Goal: Find contact information: Find contact information

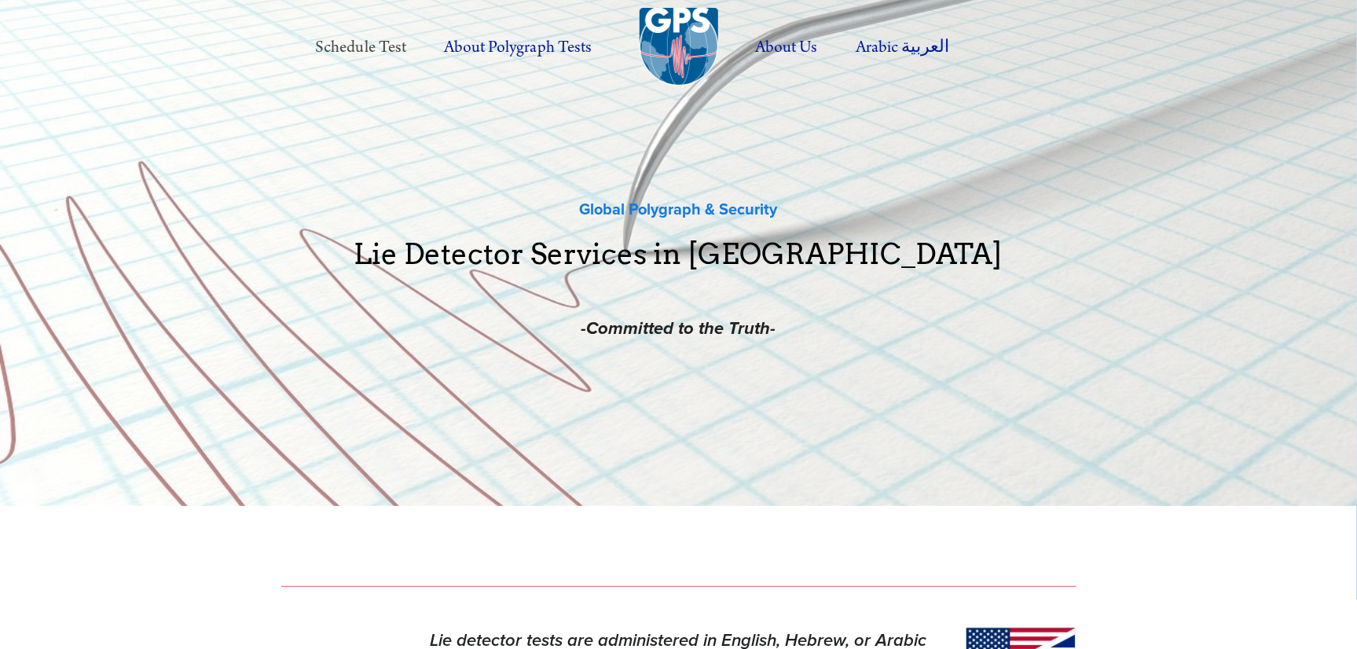
click at [403, 46] on link "Schedule Test" at bounding box center [360, 47] width 125 height 43
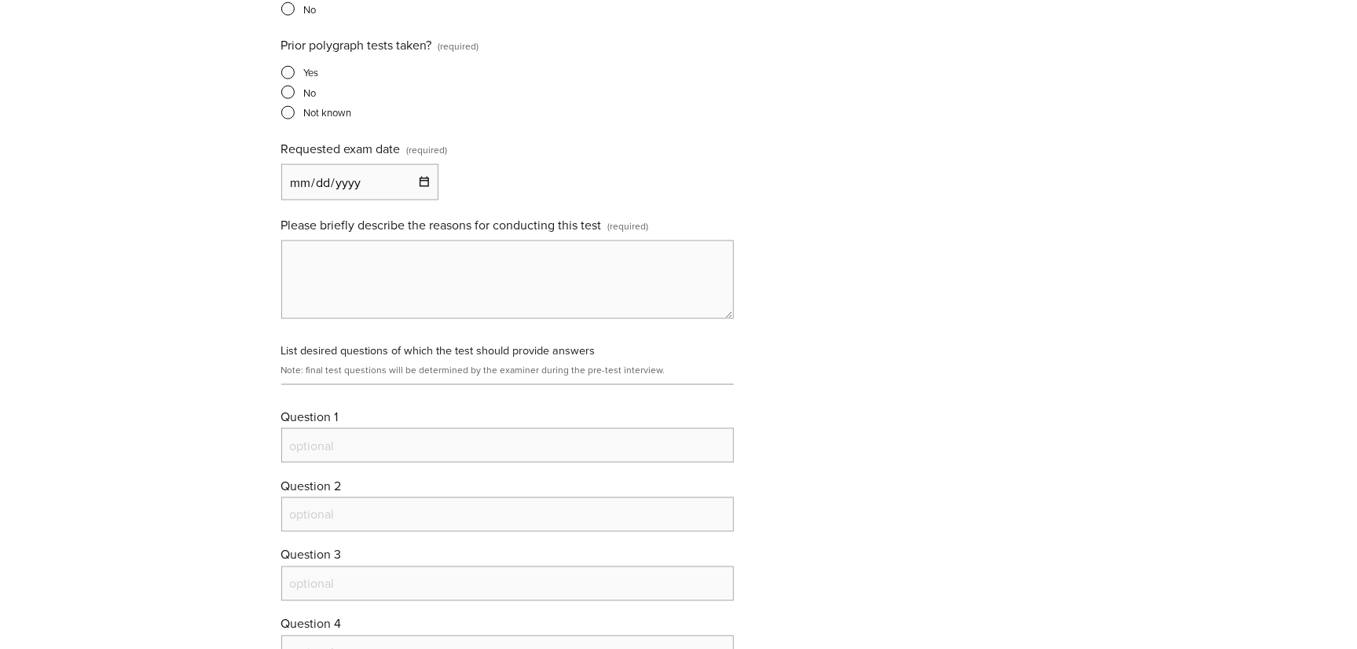
scroll to position [1361, 0]
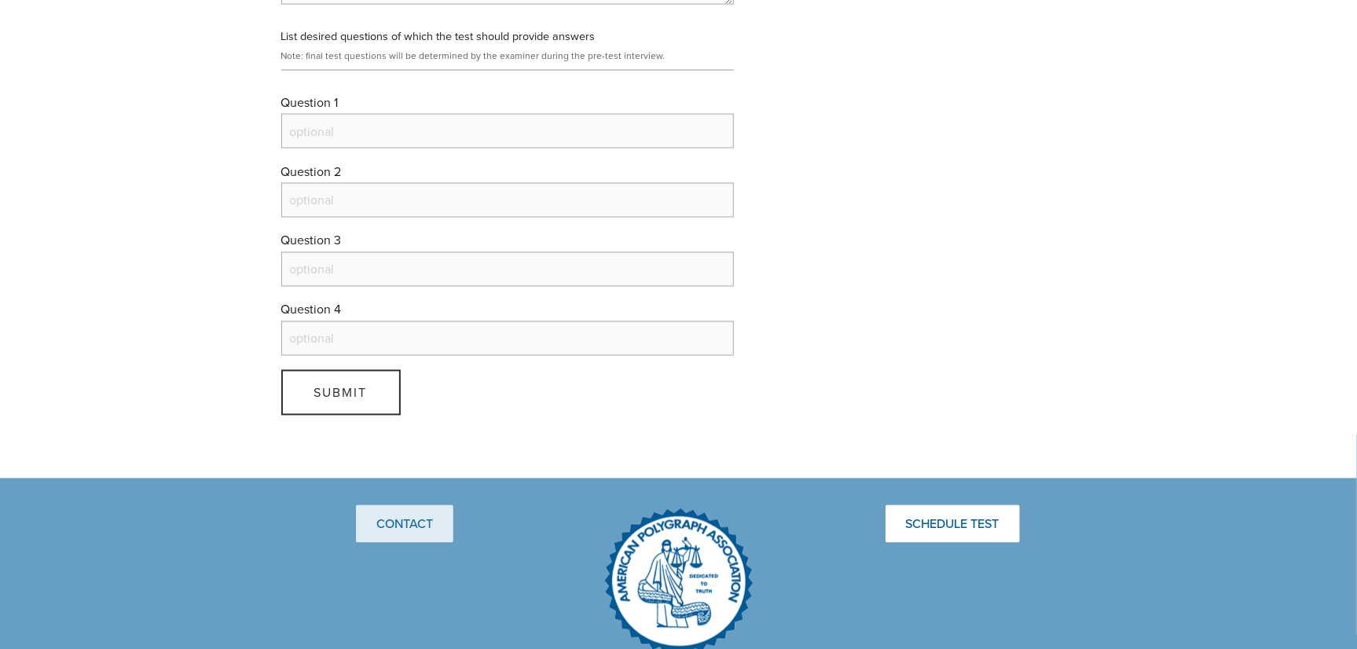
click at [405, 530] on link "Contact" at bounding box center [404, 524] width 97 height 38
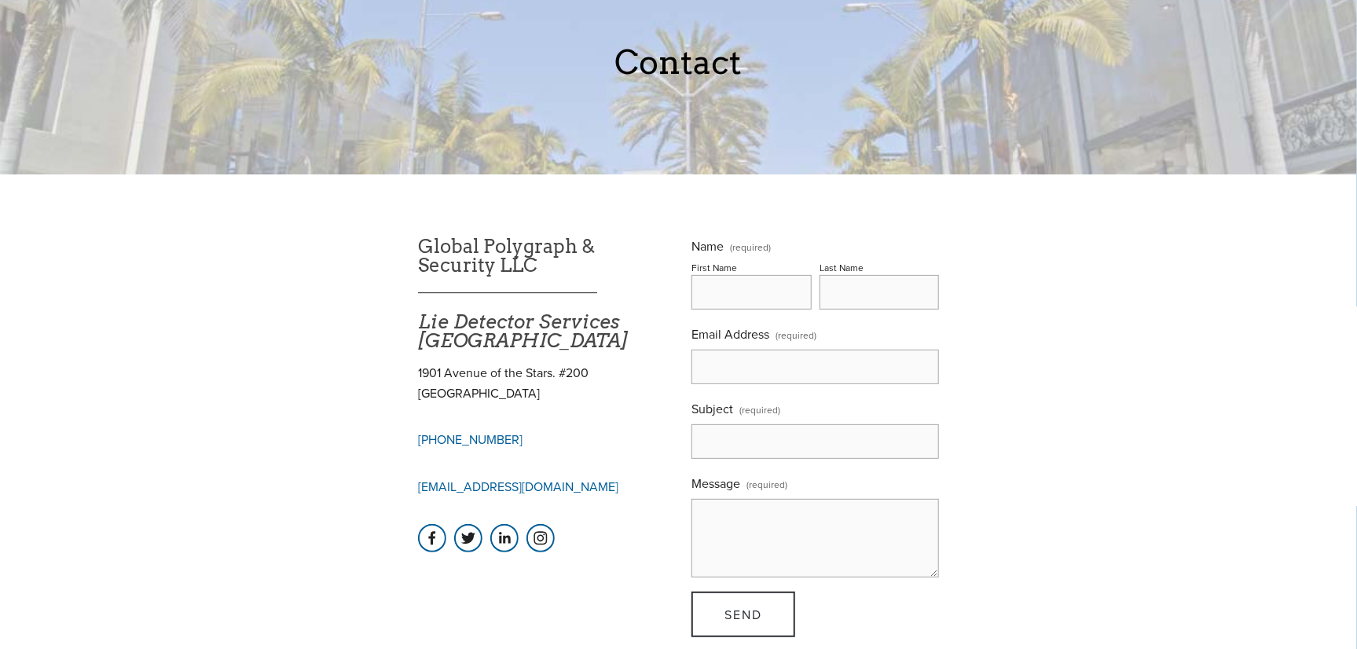
scroll to position [104, 0]
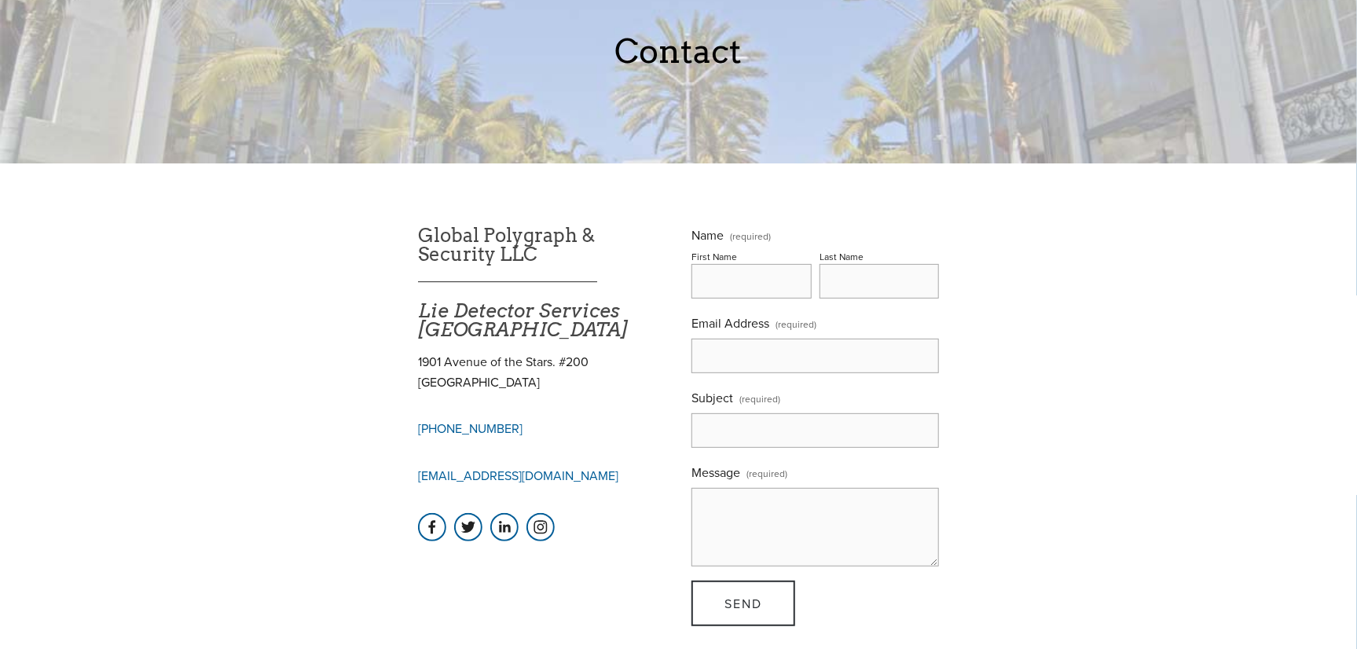
click at [542, 479] on link "[EMAIL_ADDRESS][DOMAIN_NAME]" at bounding box center [518, 475] width 200 height 17
